Goal: Information Seeking & Learning: Learn about a topic

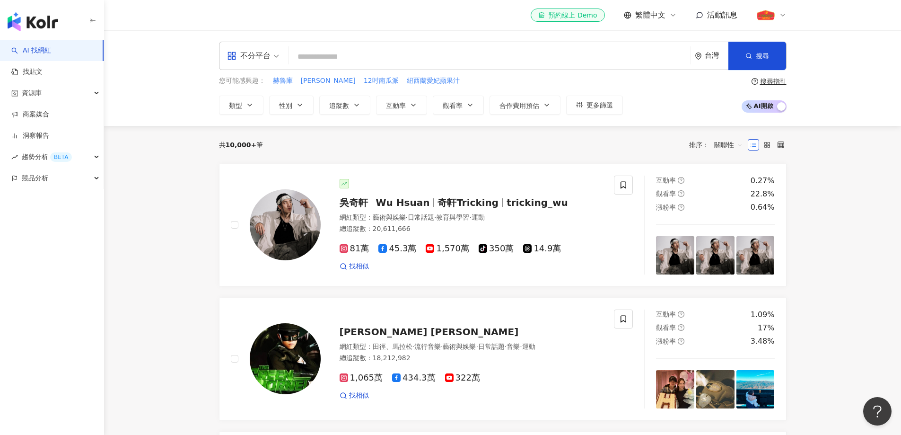
paste input "***"
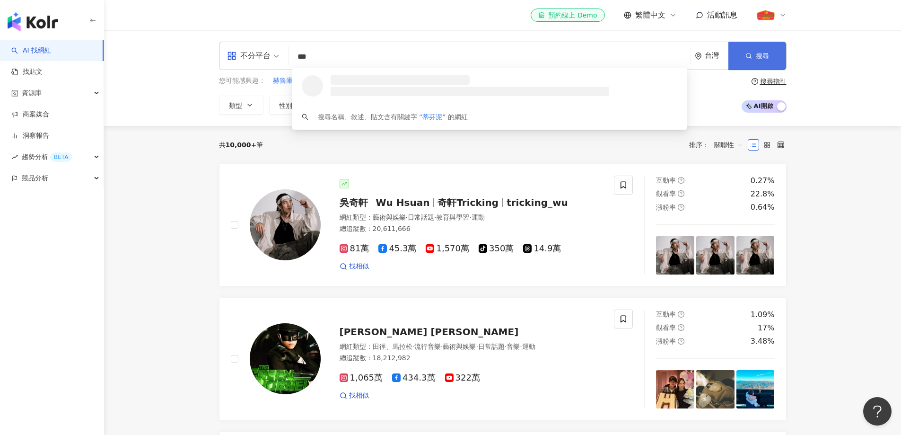
click at [761, 58] on span "搜尋" at bounding box center [762, 56] width 13 height 8
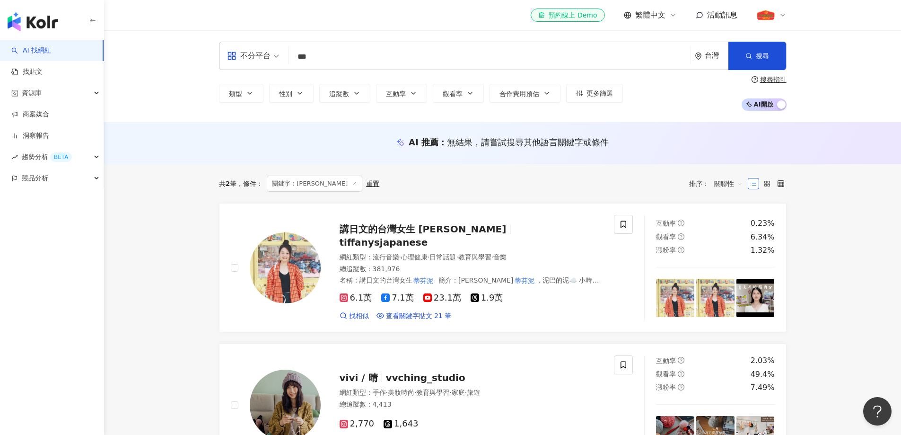
click at [432, 143] on div "AI 推薦 ： 無結果，請嘗試搜尋其他語言關鍵字或條件" at bounding box center [509, 142] width 200 height 12
click at [447, 140] on span "無結果，請嘗試搜尋其他語言關鍵字或條件" at bounding box center [528, 142] width 162 height 10
click at [532, 147] on span "無結果，請嘗試搜尋其他語言關鍵字或條件" at bounding box center [528, 142] width 162 height 10
click at [524, 184] on div "共 2 筆 條件 ： 關鍵字：蒂芬泥 重置 排序： 關聯性" at bounding box center [503, 183] width 568 height 16
click at [424, 66] on div "不分平台 *** 台灣 搜尋 loading 搜尋名稱、敘述、貼文含有關鍵字 “ 蒂芬泥 ” 的網紅" at bounding box center [503, 56] width 568 height 28
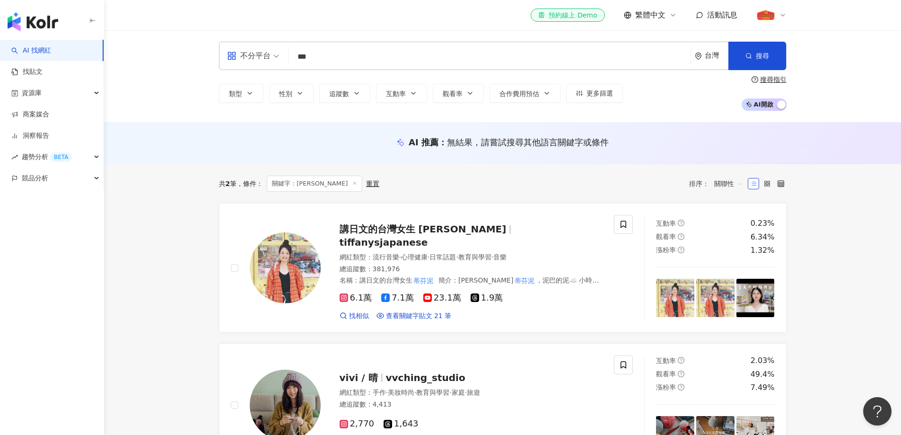
click at [432, 63] on input "***" at bounding box center [489, 57] width 394 height 18
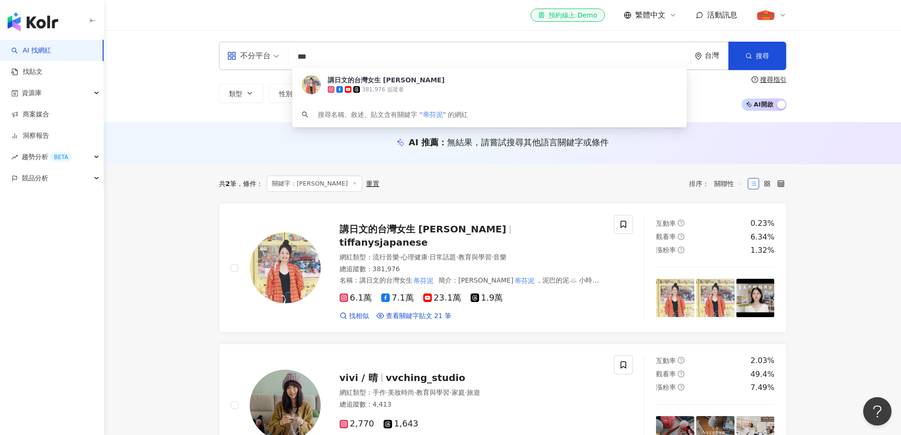
click at [433, 62] on input "***" at bounding box center [489, 57] width 394 height 18
click at [390, 58] on input "***" at bounding box center [489, 57] width 394 height 18
drag, startPoint x: 371, startPoint y: 58, endPoint x: 301, endPoint y: 58, distance: 70.5
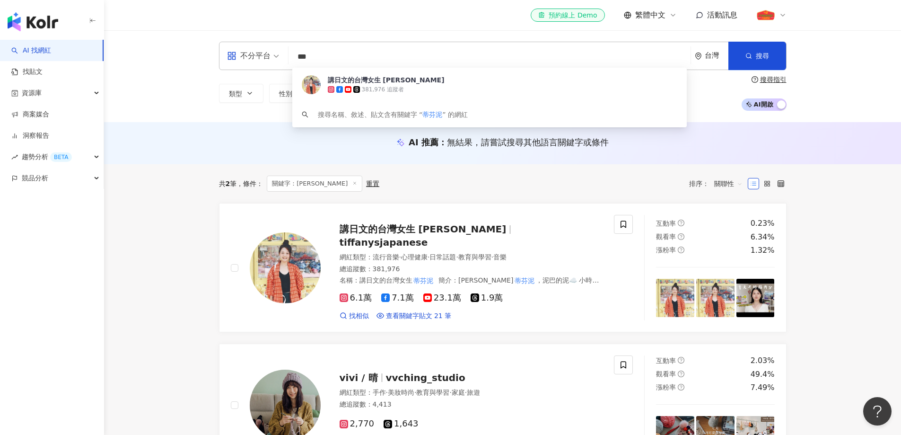
click at [301, 58] on input "***" at bounding box center [489, 57] width 394 height 18
click at [225, 145] on div "AI 推薦 ： 無結果，請嘗試搜尋其他語言關鍵字或條件" at bounding box center [503, 142] width 568 height 12
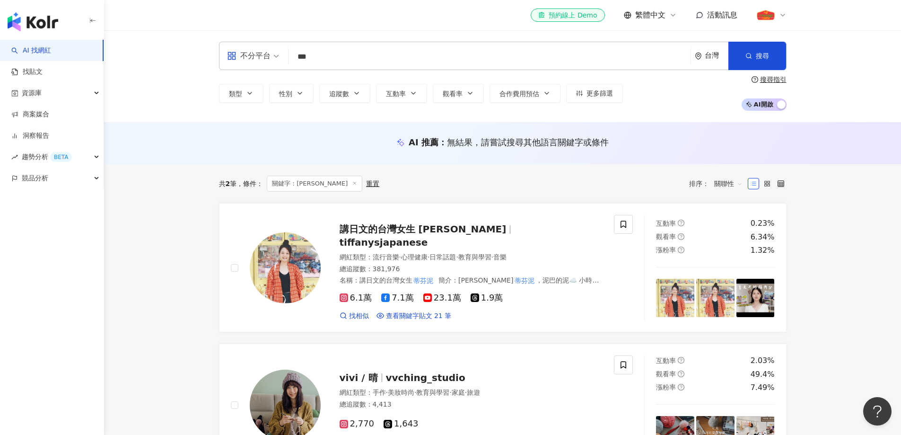
click at [328, 63] on input "***" at bounding box center [489, 57] width 394 height 18
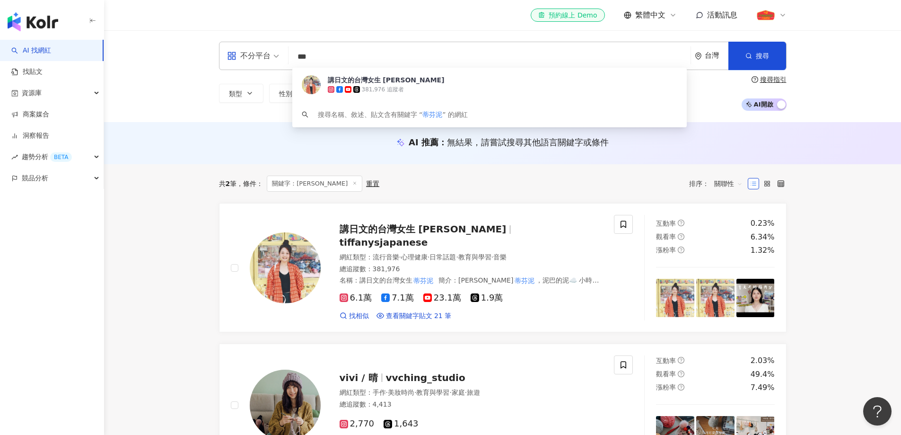
drag, startPoint x: 341, startPoint y: 55, endPoint x: 300, endPoint y: 58, distance: 40.8
click at [300, 58] on input "***" at bounding box center [489, 57] width 394 height 18
click at [812, 164] on div "AI 推薦 ： 無結果，請嘗試搜尋其他語言關鍵字或條件" at bounding box center [502, 143] width 797 height 42
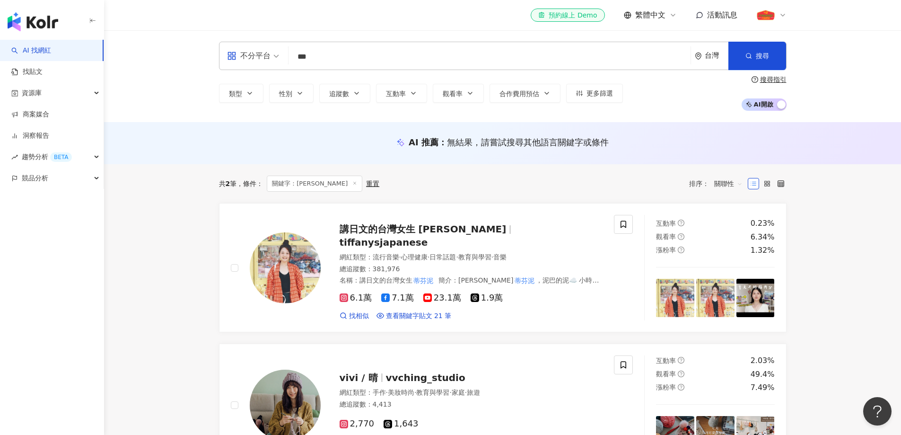
scroll to position [95, 0]
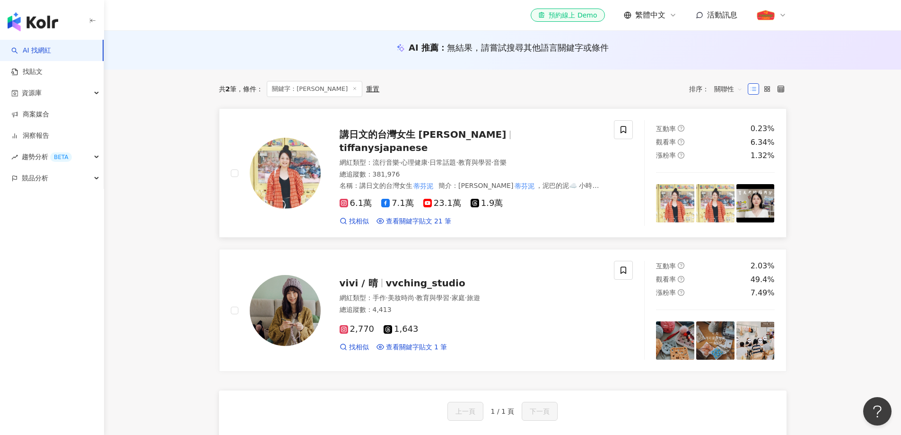
click at [428, 142] on span "tiffanysjapanese" at bounding box center [384, 147] width 88 height 11
click at [819, 132] on main "不分平台 *** 台灣 搜尋 aaa4da82-b089-4094-95c0-b270279acb89 keyword 講日文的台灣女生 Tiffany 38…" at bounding box center [502, 420] width 797 height 969
click at [455, 136] on span "講日文的台灣女生 Tiffany" at bounding box center [427, 134] width 175 height 11
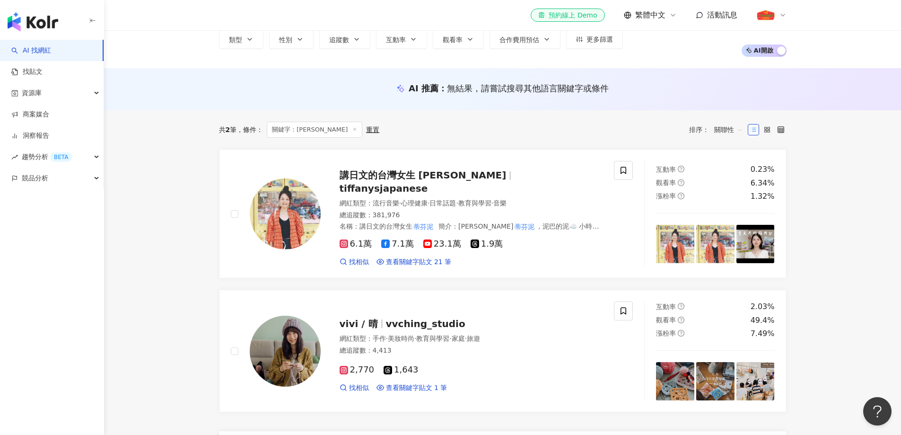
scroll to position [0, 0]
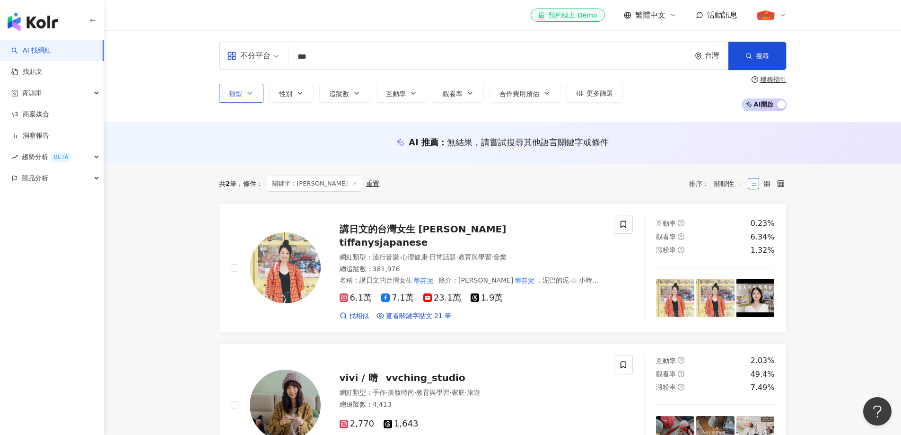
click at [250, 96] on icon "button" at bounding box center [250, 93] width 8 height 8
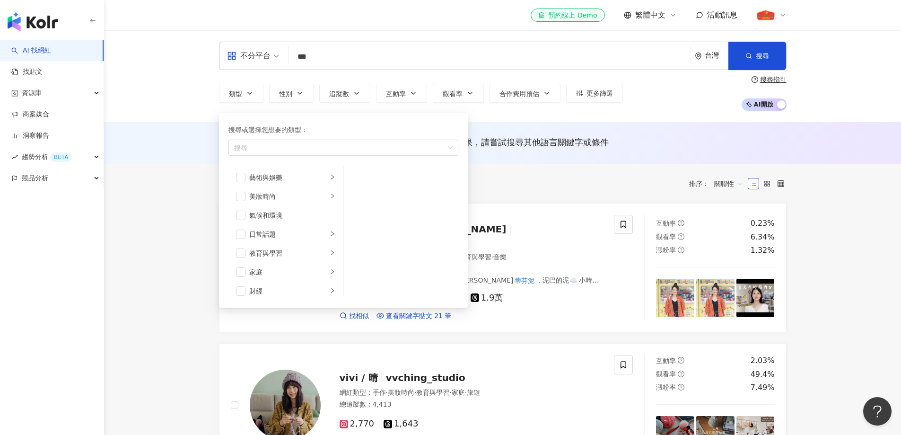
click at [269, 59] on div "不分平台" at bounding box center [249, 55] width 44 height 15
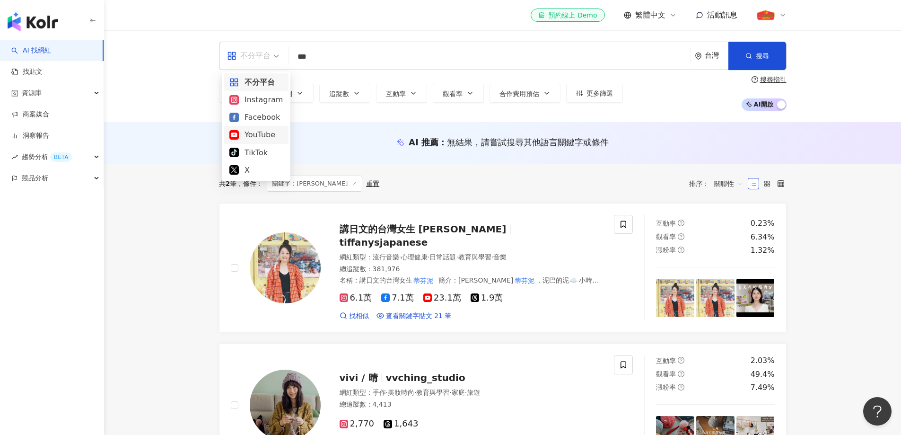
click at [253, 139] on div "YouTube" at bounding box center [255, 135] width 53 height 12
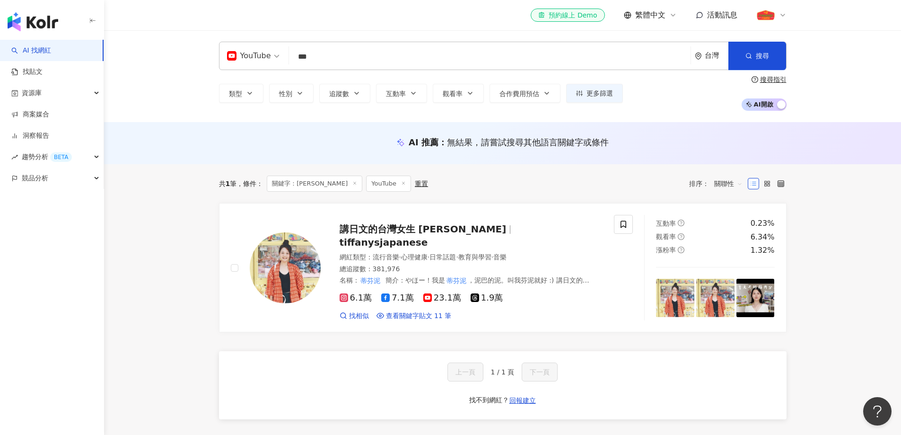
click at [331, 52] on input "***" at bounding box center [490, 57] width 394 height 18
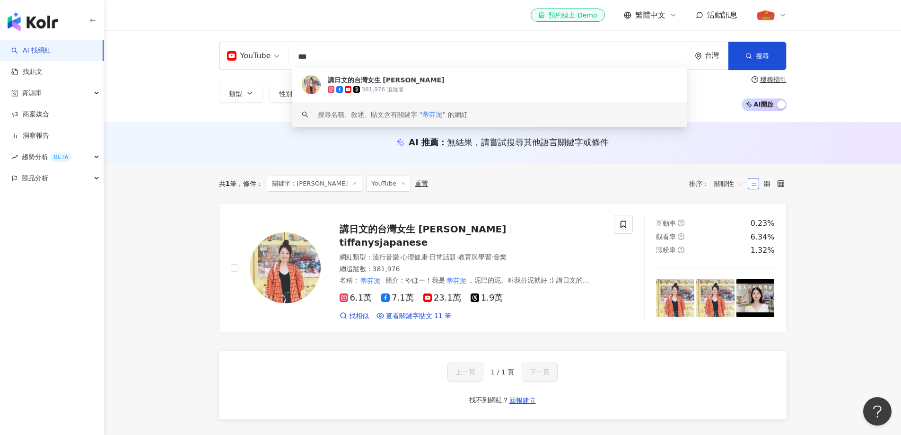
drag, startPoint x: 331, startPoint y: 52, endPoint x: 284, endPoint y: 54, distance: 46.8
click at [284, 54] on div "YouTube *** 台灣 搜尋 aaa4da82-b089-4094-95c0-b270279acb89 keyword 講日文的台灣女生 Tiffany…" at bounding box center [503, 56] width 568 height 28
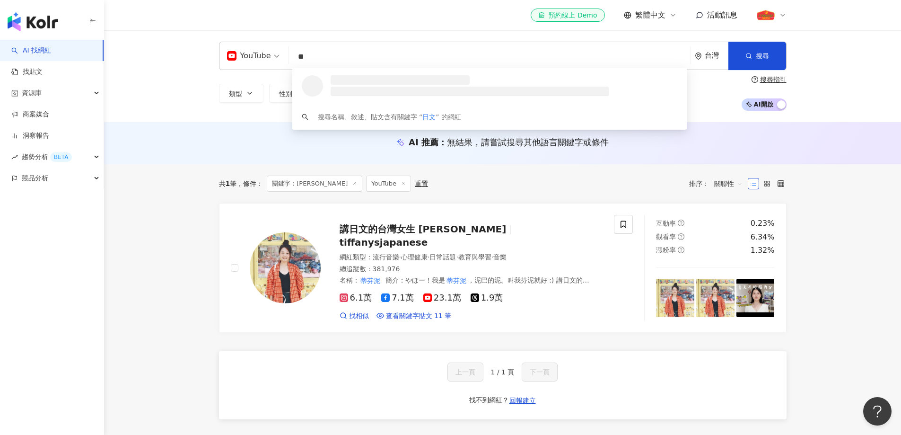
type input "*"
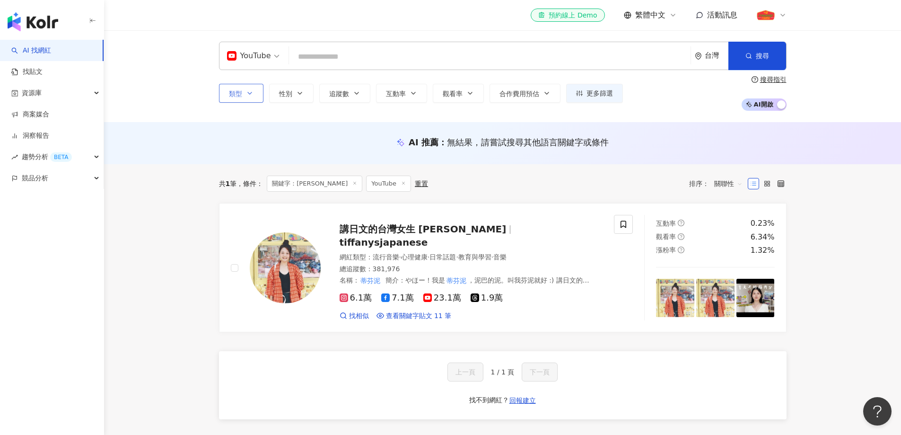
click at [255, 96] on button "類型" at bounding box center [241, 93] width 44 height 19
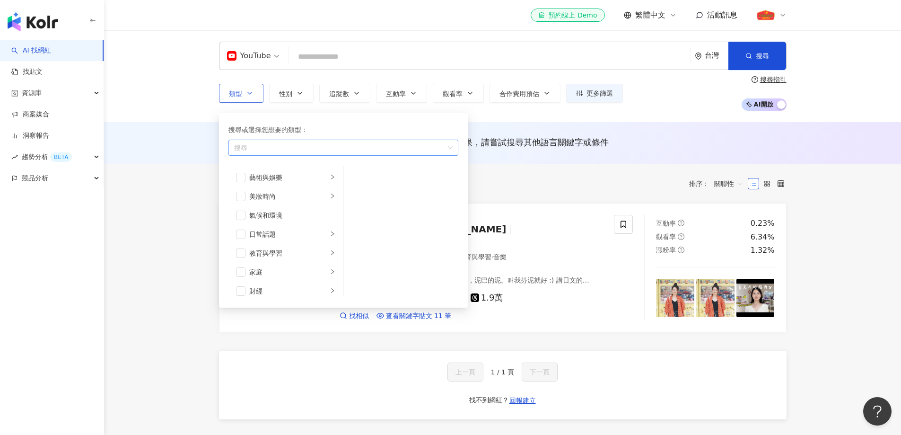
click at [295, 151] on div "button" at bounding box center [338, 147] width 216 height 7
type input "**"
click at [771, 65] on button "搜尋" at bounding box center [757, 56] width 58 height 28
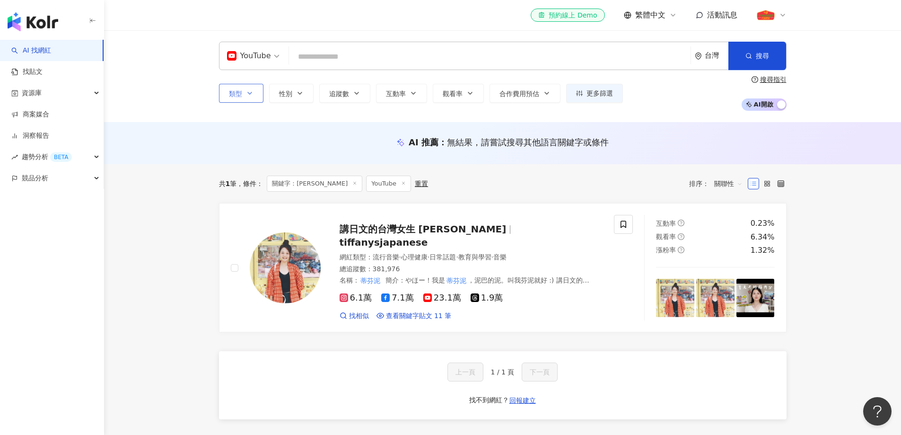
click at [243, 95] on button "類型" at bounding box center [241, 93] width 44 height 19
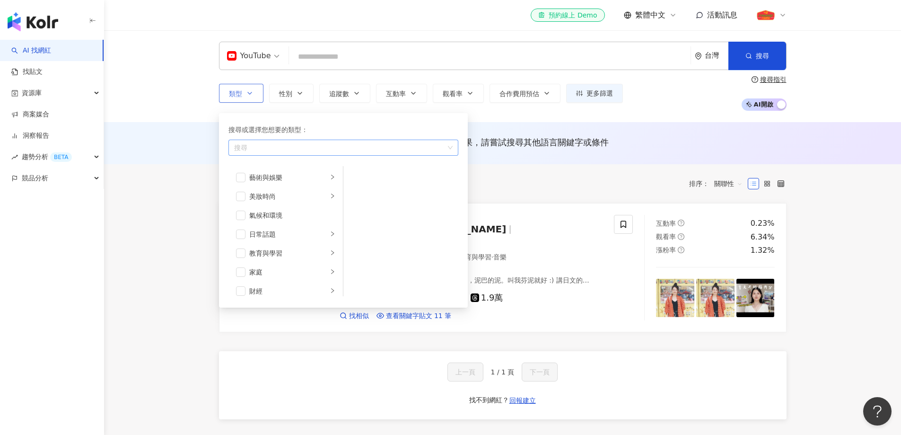
click at [267, 146] on div "button" at bounding box center [338, 147] width 216 height 7
click at [238, 207] on span "button" at bounding box center [240, 205] width 9 height 9
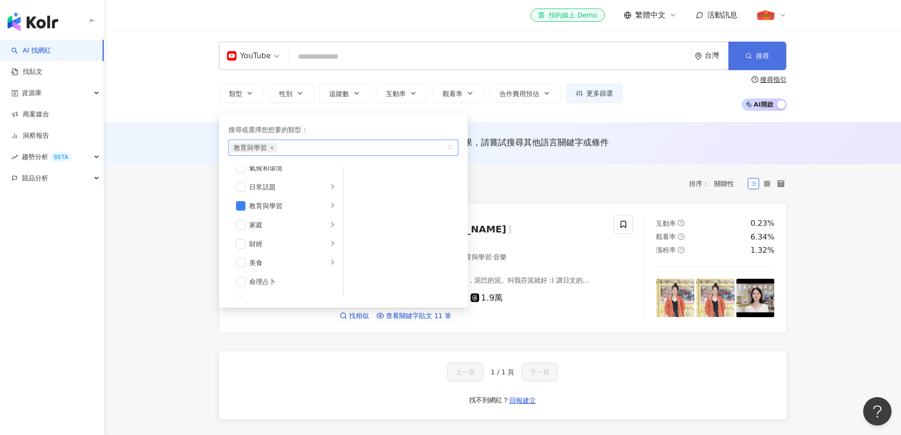
click at [747, 54] on icon "button" at bounding box center [748, 55] width 7 height 7
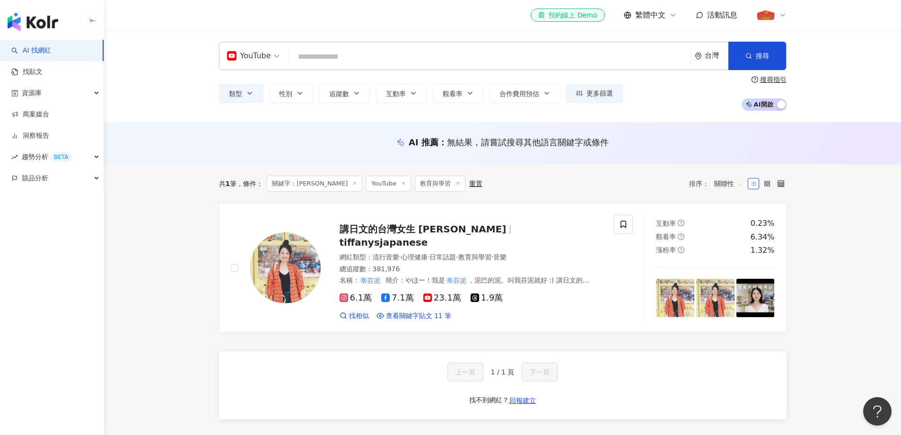
click at [352, 184] on icon at bounding box center [354, 183] width 5 height 5
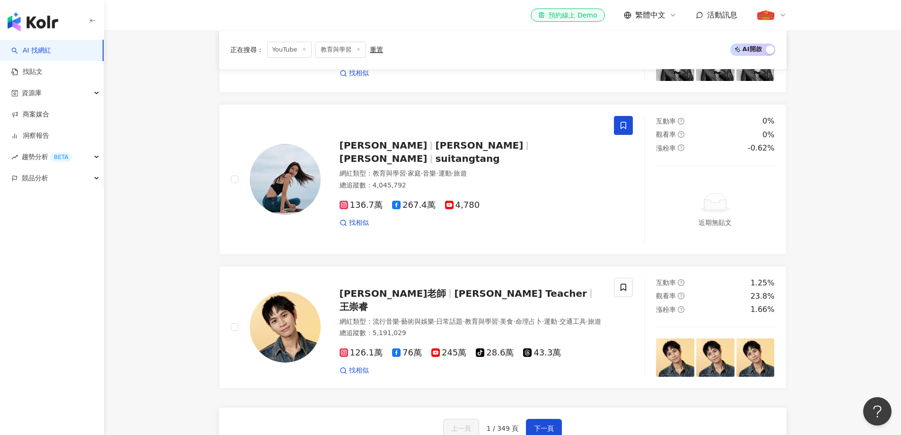
scroll to position [1750, 0]
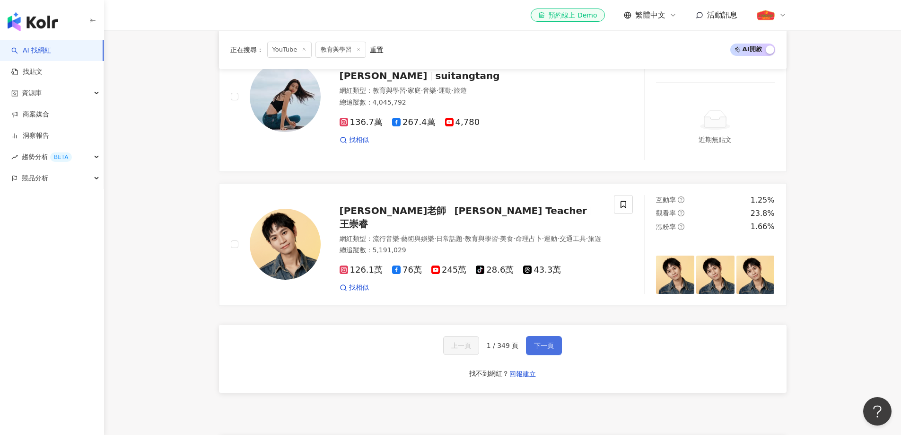
click at [545, 341] on span "下一頁" at bounding box center [544, 345] width 20 height 8
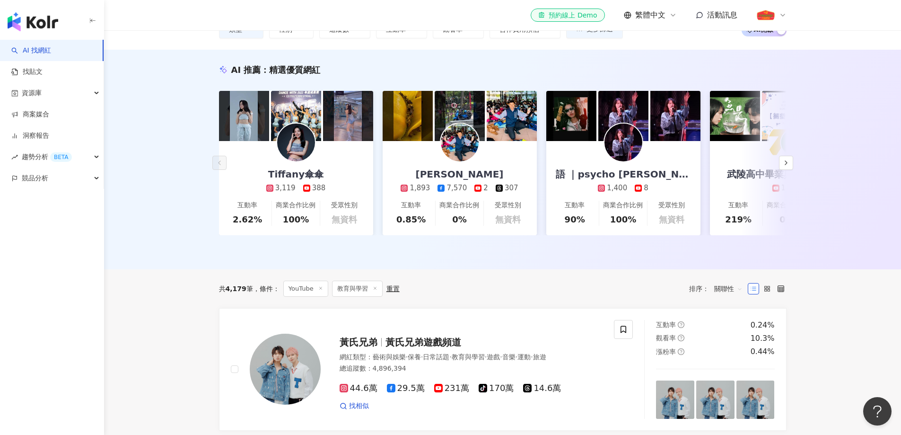
scroll to position [0, 0]
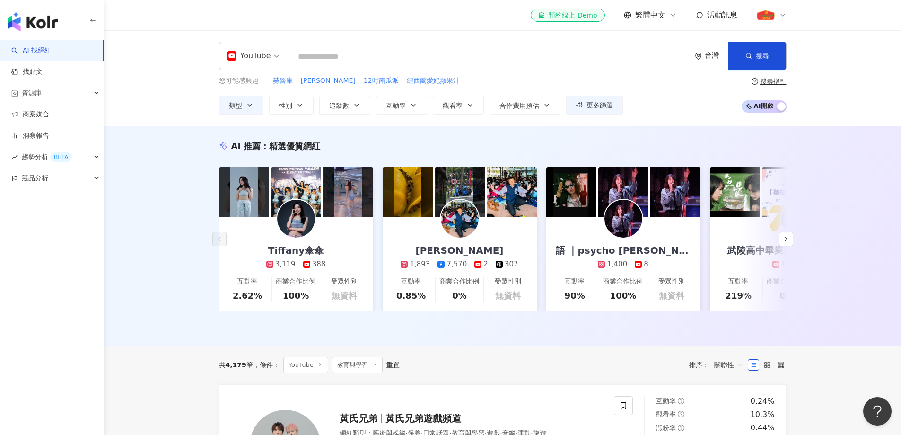
click at [341, 57] on input "search" at bounding box center [490, 57] width 394 height 18
click at [247, 105] on icon "button" at bounding box center [250, 105] width 8 height 8
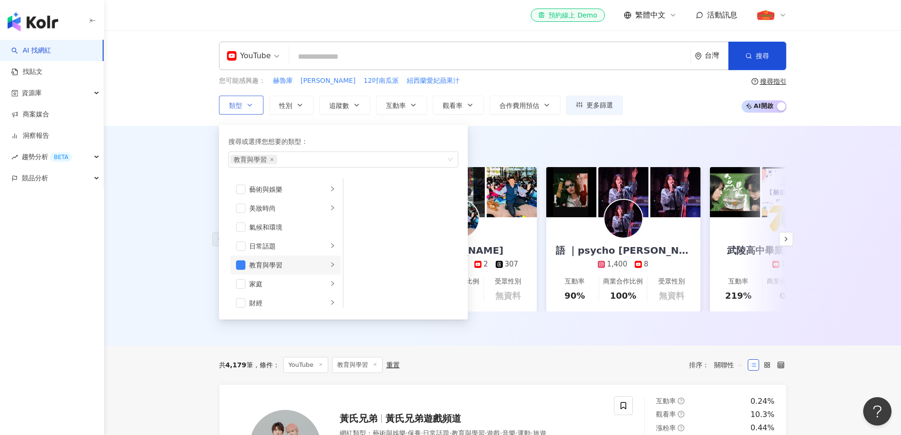
click at [318, 265] on div "教育與學習" at bounding box center [288, 265] width 79 height 10
click at [354, 189] on span "button" at bounding box center [355, 188] width 9 height 9
click at [766, 61] on button "搜尋" at bounding box center [757, 56] width 58 height 28
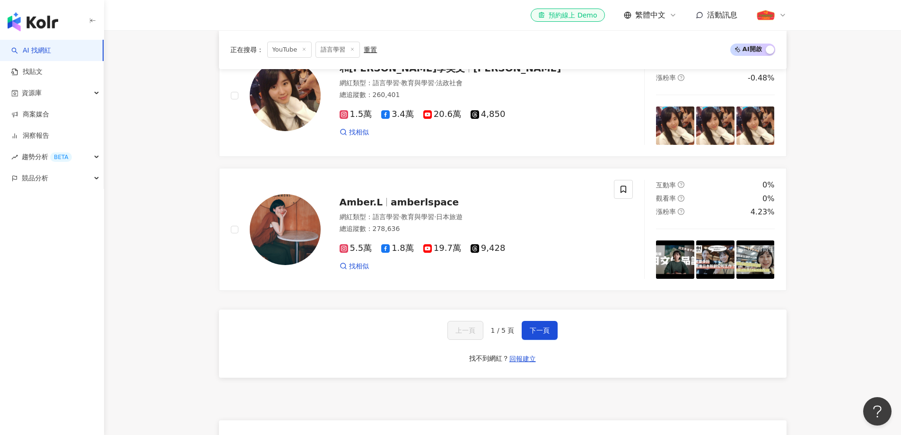
scroll to position [1703, 0]
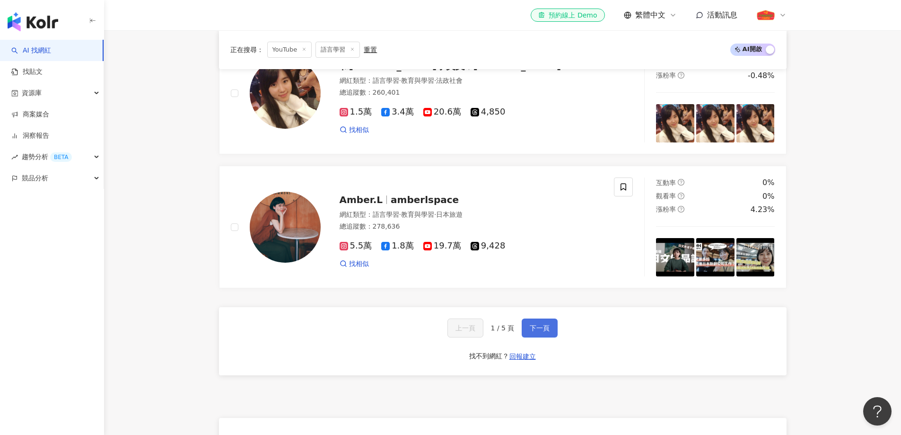
click at [548, 332] on span "下一頁" at bounding box center [540, 328] width 20 height 8
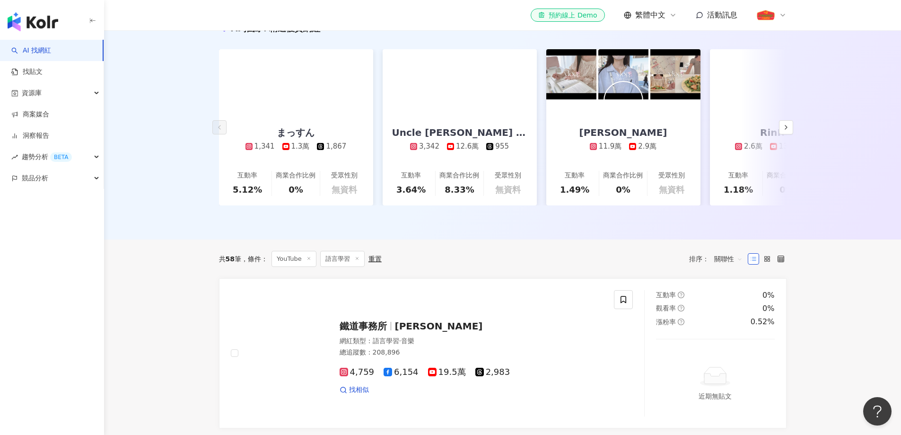
scroll to position [108, 0]
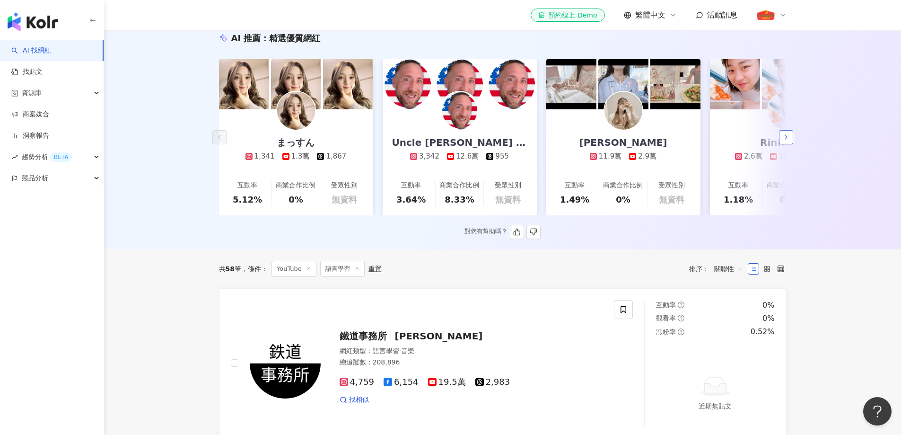
click at [785, 139] on icon "button" at bounding box center [786, 137] width 8 height 8
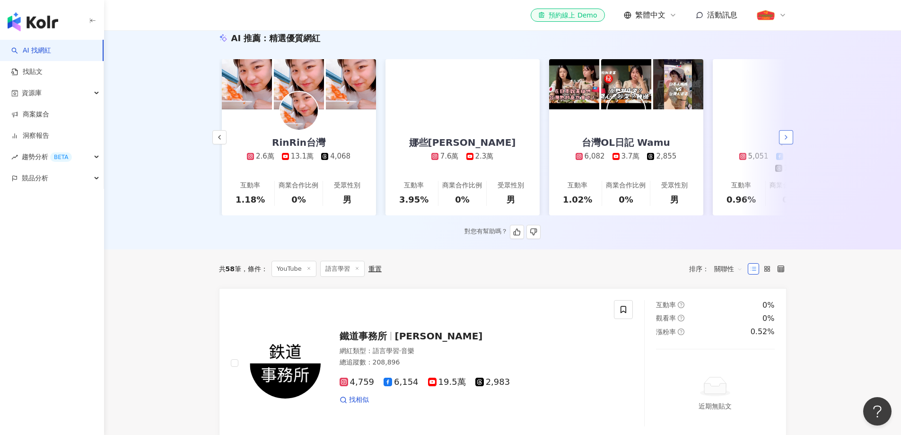
scroll to position [0, 491]
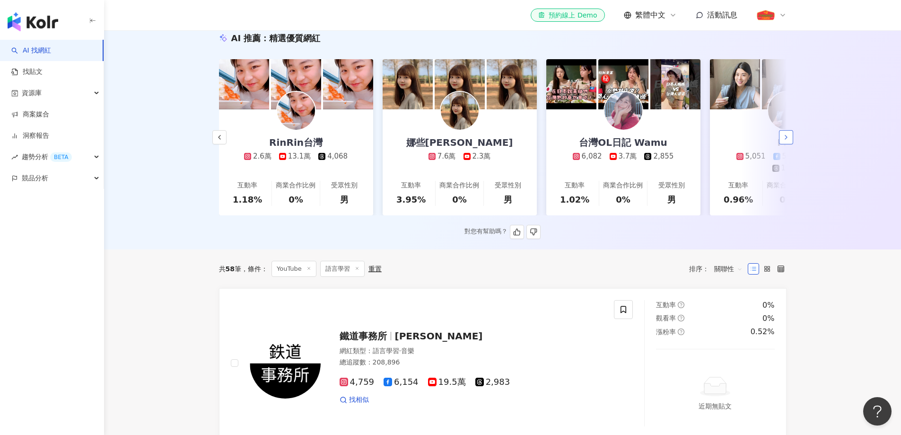
click at [784, 141] on icon "button" at bounding box center [786, 137] width 8 height 8
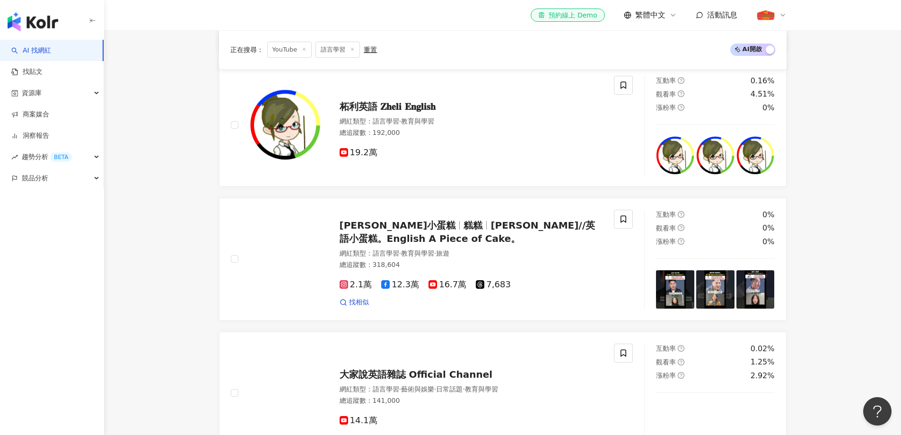
scroll to position [628, 0]
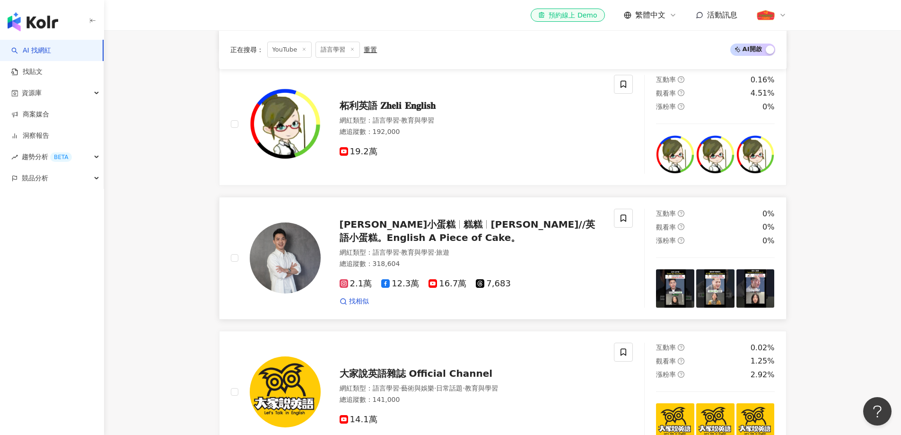
click at [505, 237] on span "Ricky//英語小蛋糕。English A Piece of Cake。" at bounding box center [467, 230] width 255 height 25
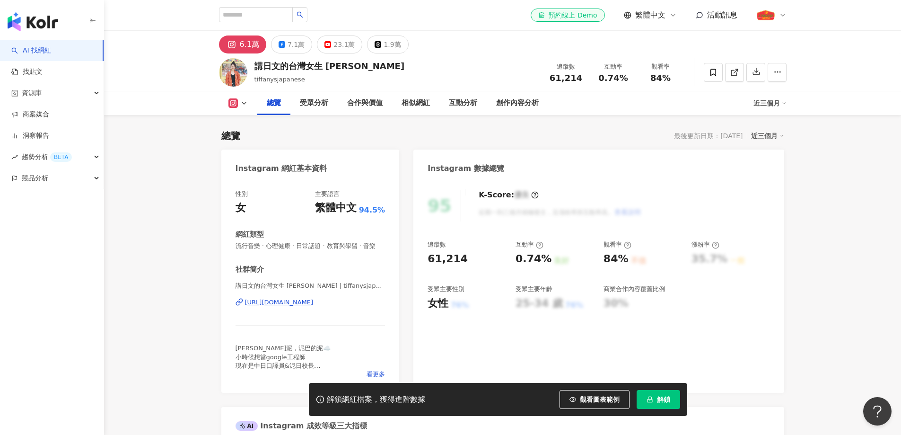
click at [236, 103] on rect at bounding box center [233, 103] width 8 height 7
click at [251, 162] on button "YouTube" at bounding box center [253, 163] width 57 height 13
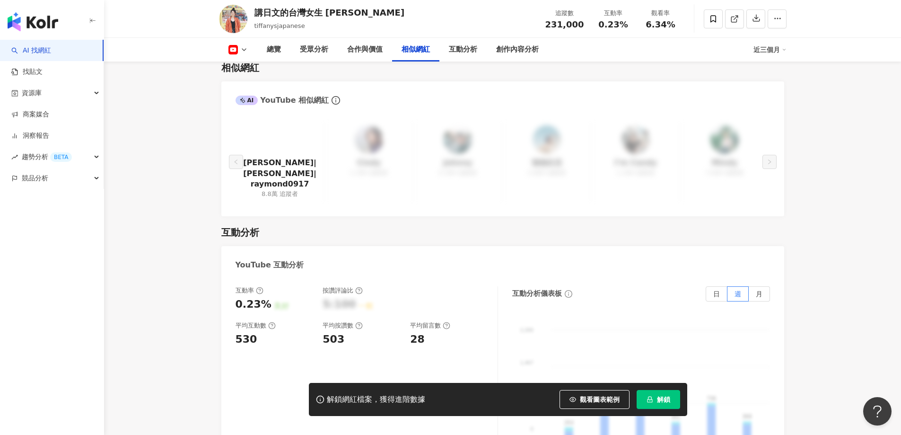
scroll to position [1419, 0]
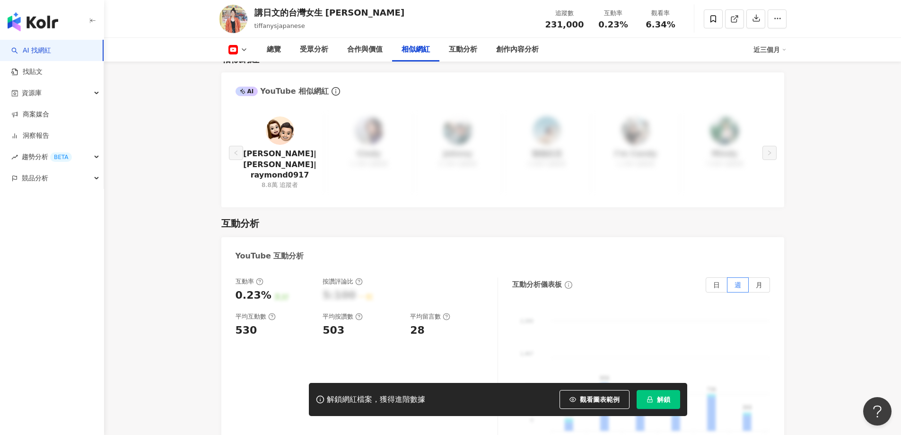
click at [283, 134] on img at bounding box center [280, 130] width 28 height 28
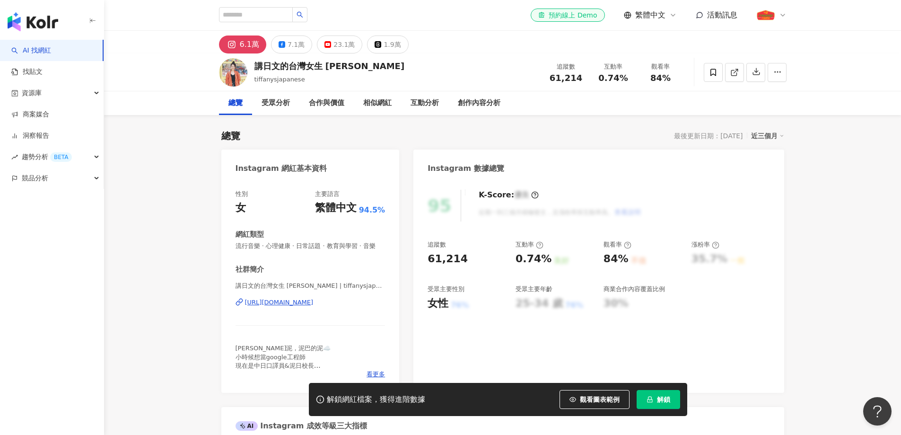
click at [233, 74] on img at bounding box center [233, 72] width 28 height 28
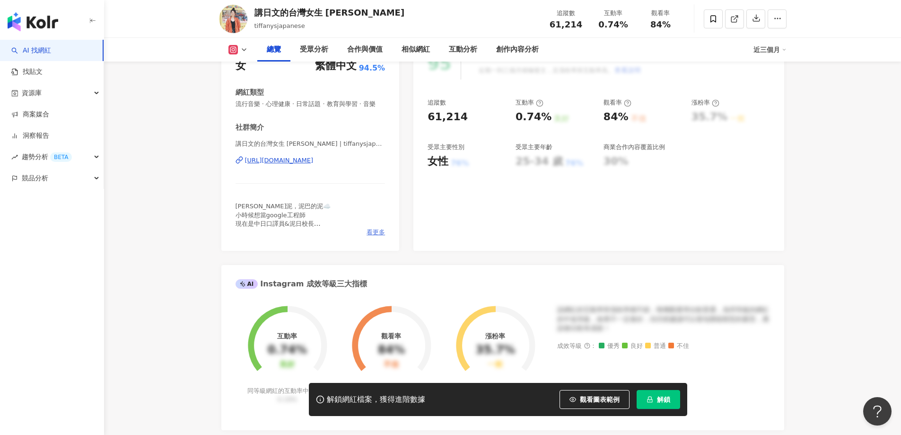
click at [375, 236] on span "看更多" at bounding box center [376, 232] width 18 height 9
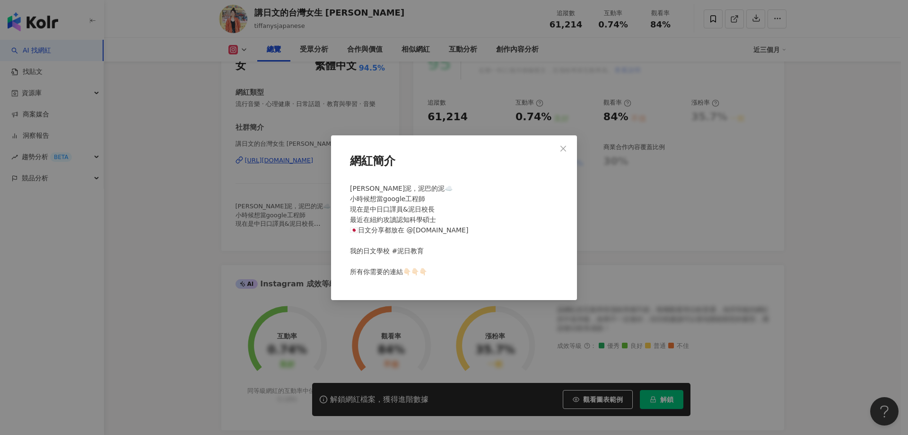
click at [447, 227] on div "Tiffany蒂芬泥，泥巴的泥☁️ 小時候想當google工程師 現在是中日口譯員&泥日校長 最近在紐約攻讀認知科學碩士 🇯🇵日文分享都放在 @nii.sch…" at bounding box center [454, 233] width 216 height 109
drag, startPoint x: 441, startPoint y: 231, endPoint x: 409, endPoint y: 228, distance: 32.3
click at [409, 228] on div "Tiffany蒂芬泥，泥巴的泥☁️ 小時候想當google工程師 現在是中日口譯員&泥日校長 最近在紐約攻讀認知科學碩士 🇯🇵日文分享都放在 @nii.sch…" at bounding box center [454, 233] width 216 height 109
click at [490, 261] on div "Tiffany蒂芬泥，泥巴的泥☁️ 小時候想當google工程師 現在是中日口譯員&泥日校長 最近在紐約攻讀認知科學碩士 🇯🇵日文分享都放在 @nii.sch…" at bounding box center [454, 233] width 216 height 109
drag, startPoint x: 440, startPoint y: 232, endPoint x: 409, endPoint y: 229, distance: 30.9
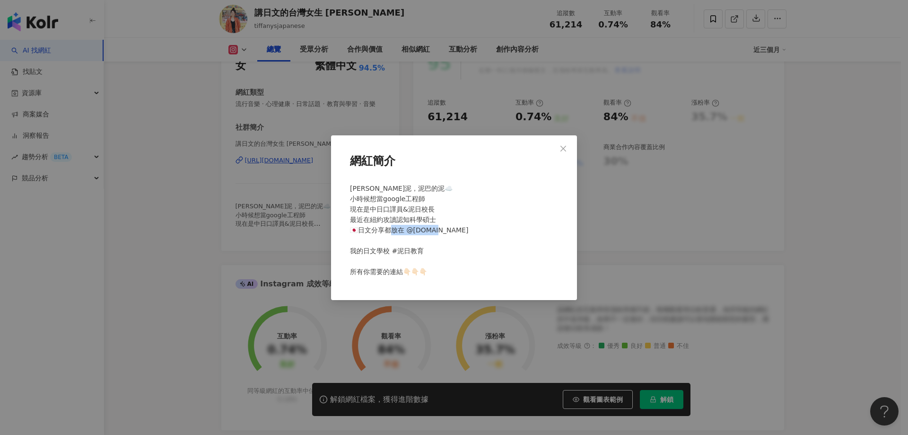
click at [409, 229] on div "Tiffany蒂芬泥，泥巴的泥☁️ 小時候想當google工程師 現在是中日口譯員&泥日校長 最近在紐約攻讀認知科學碩士 🇯🇵日文分享都放在 @nii.sch…" at bounding box center [454, 233] width 216 height 109
copy span "i.school"
click at [682, 152] on div "網紅簡介 Tiffany蒂芬泥，泥巴的泥☁️ 小時候想當google工程師 現在是中日口譯員&泥日校長 最近在紐約攻讀認知科學碩士 🇯🇵日文分享都放在 @ni…" at bounding box center [454, 217] width 908 height 435
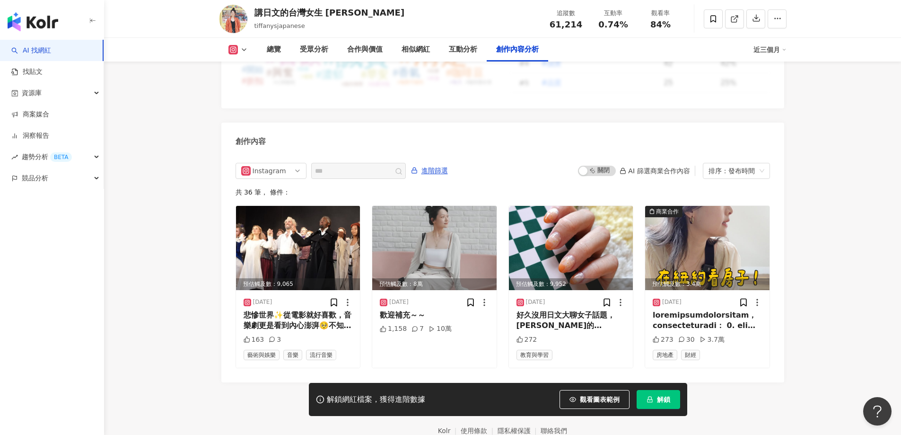
scroll to position [2901, 0]
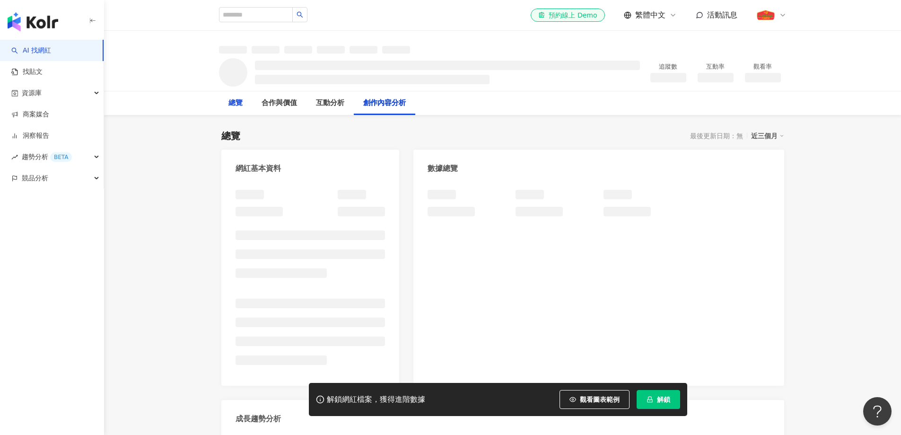
click at [235, 112] on div "總覽" at bounding box center [235, 103] width 33 height 24
